Goal: Task Accomplishment & Management: Manage account settings

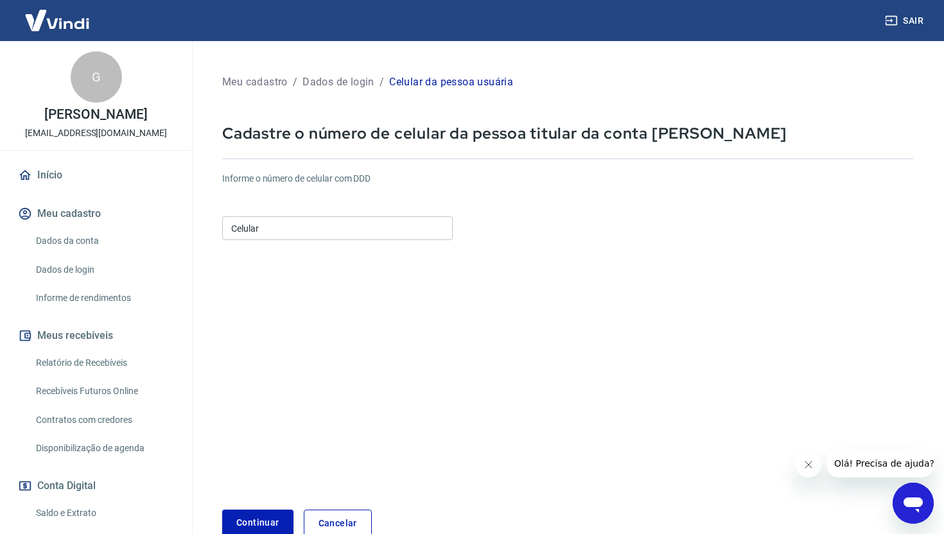
click at [290, 222] on input "Celular" at bounding box center [337, 228] width 231 height 24
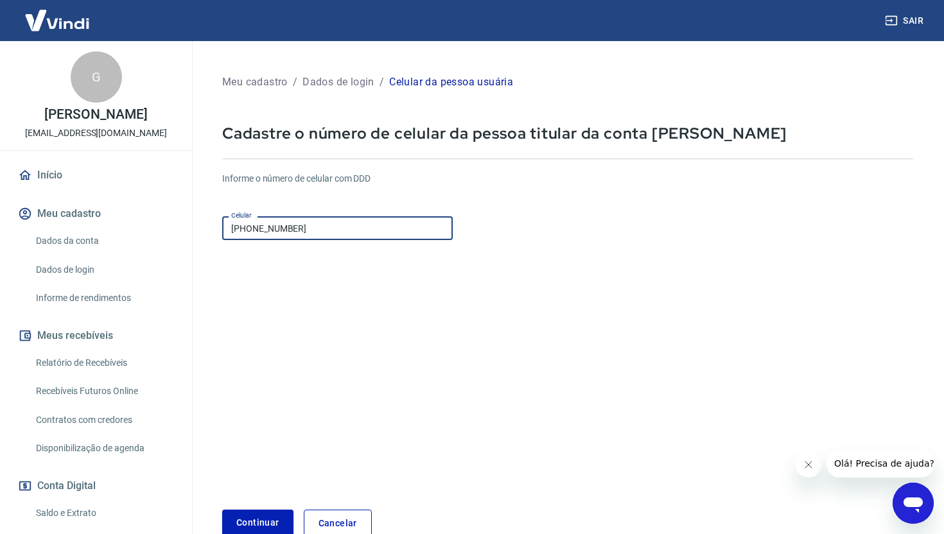
type input "[PHONE_NUMBER]"
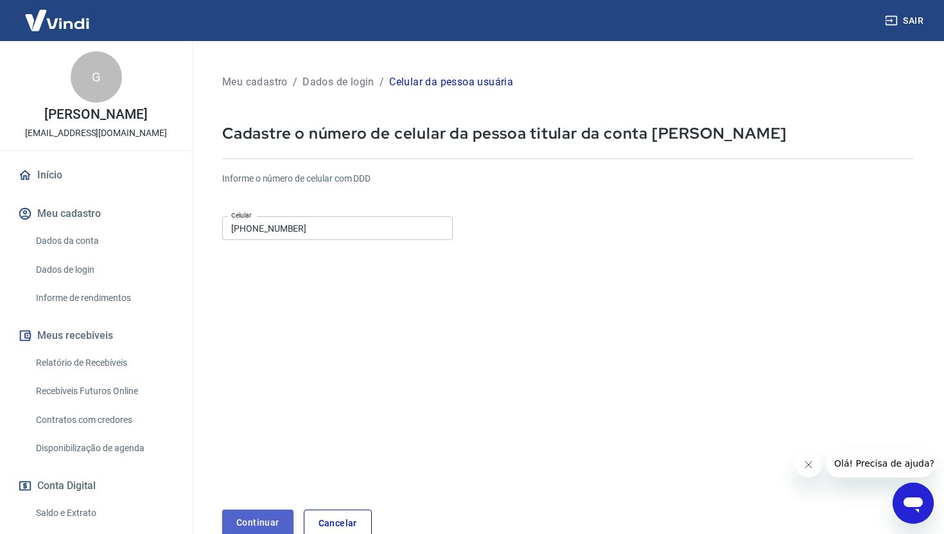
click at [264, 518] on button "Continuar" at bounding box center [257, 523] width 71 height 26
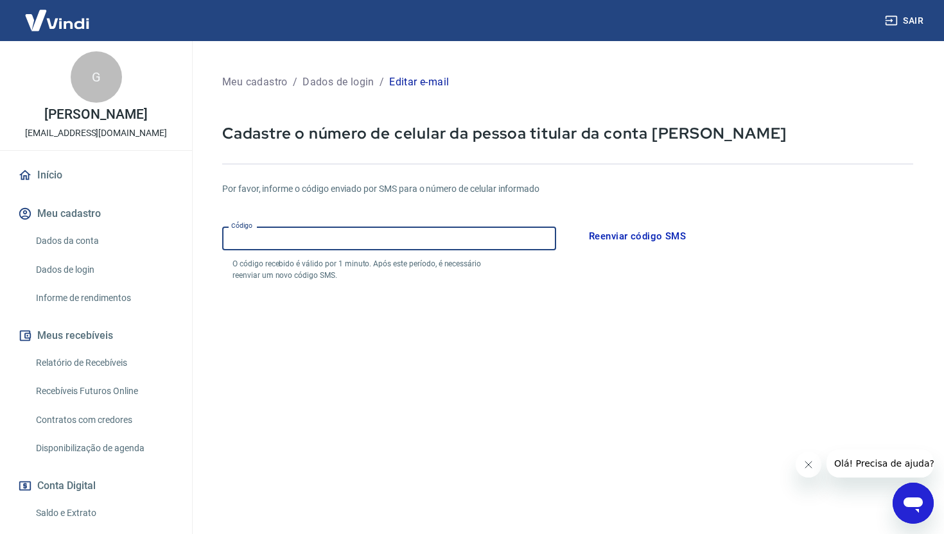
click at [258, 242] on input "Código" at bounding box center [389, 239] width 334 height 24
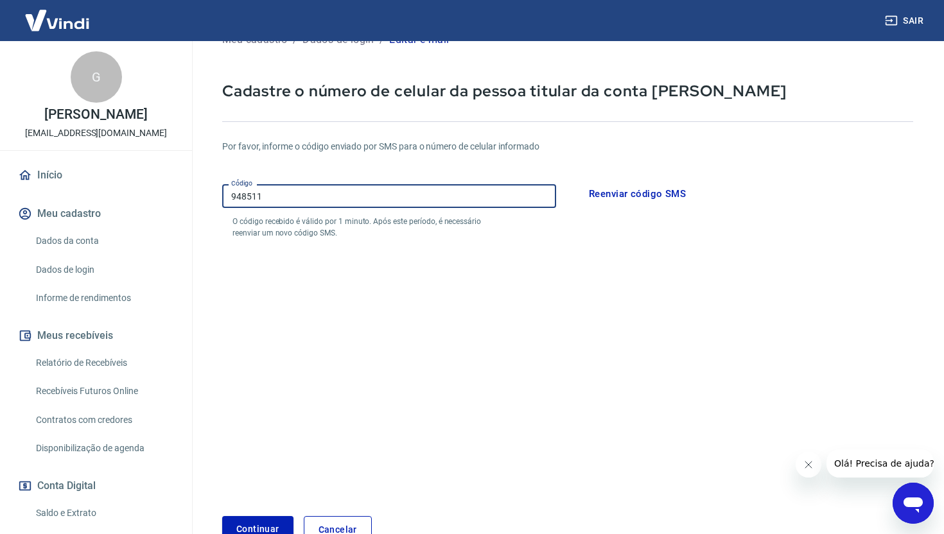
scroll to position [123, 0]
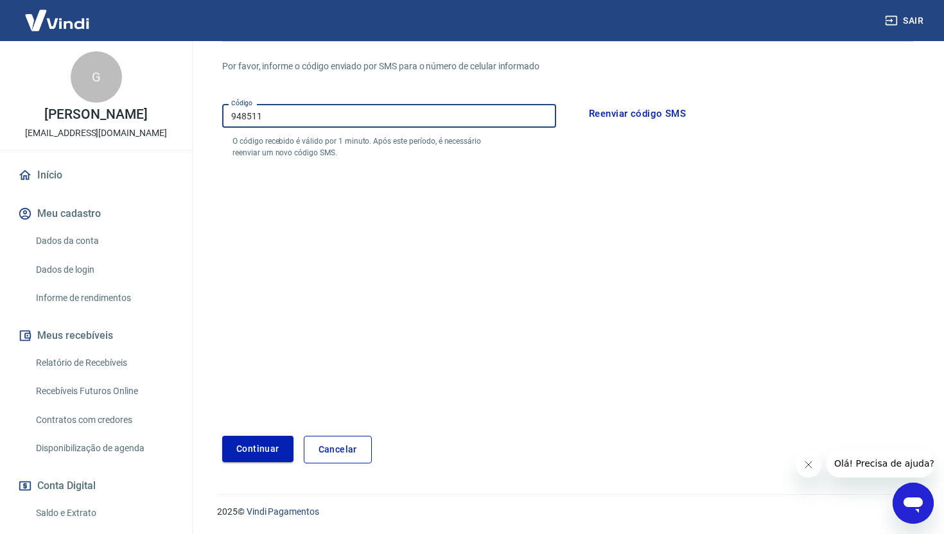
type input "948511"
click at [265, 448] on button "Continuar" at bounding box center [257, 449] width 71 height 26
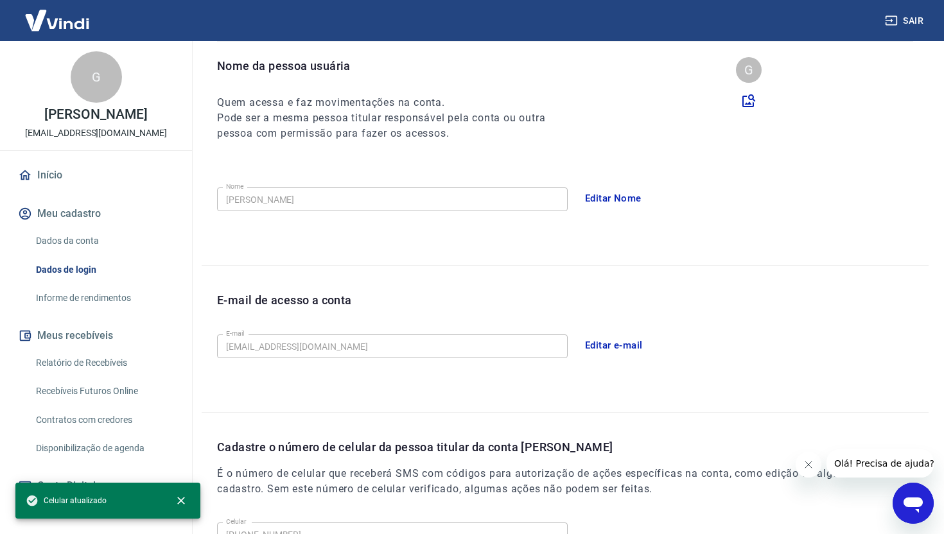
scroll to position [288, 0]
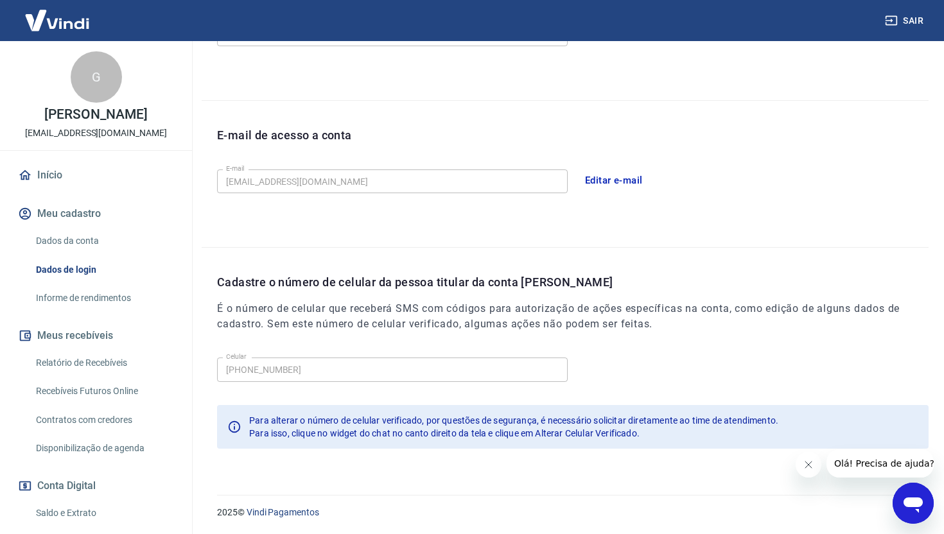
click at [418, 466] on div "Meu cadastro / Dados de login Dados de login Nome da pessoa usuária Quem acessa…" at bounding box center [565, 116] width 758 height 727
click at [812, 465] on icon "Fechar mensagem da empresa" at bounding box center [809, 465] width 10 height 10
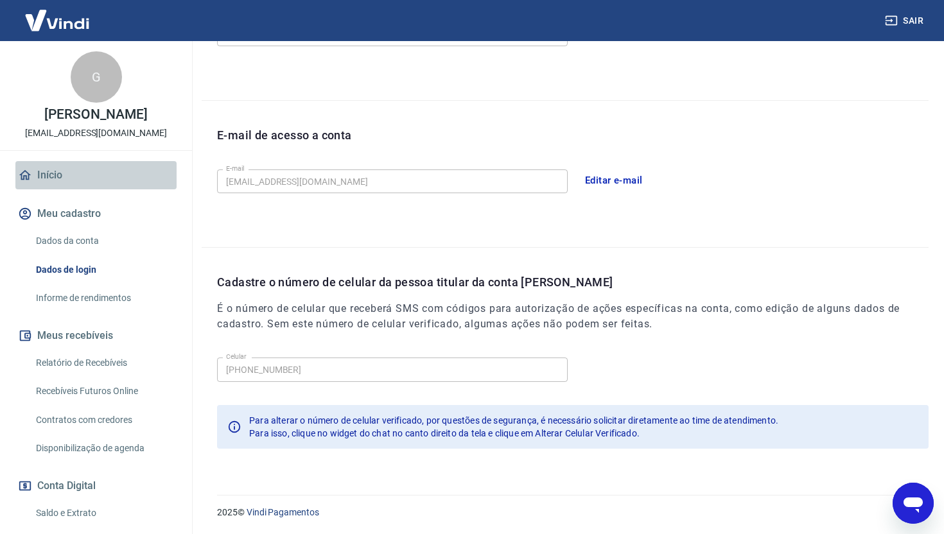
click at [44, 189] on link "Início" at bounding box center [95, 175] width 161 height 28
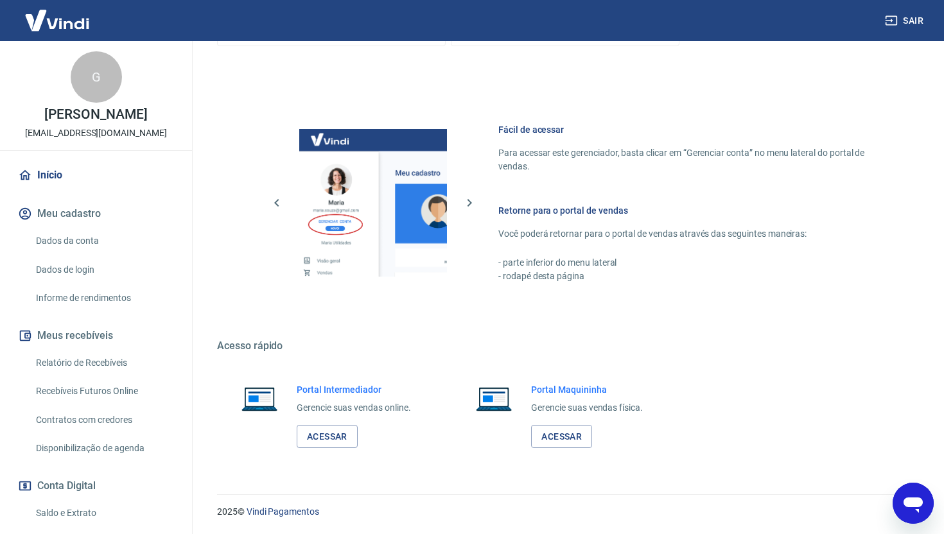
scroll to position [492, 0]
click at [56, 185] on link "Início" at bounding box center [95, 175] width 161 height 28
